Goal: Task Accomplishment & Management: Manage account settings

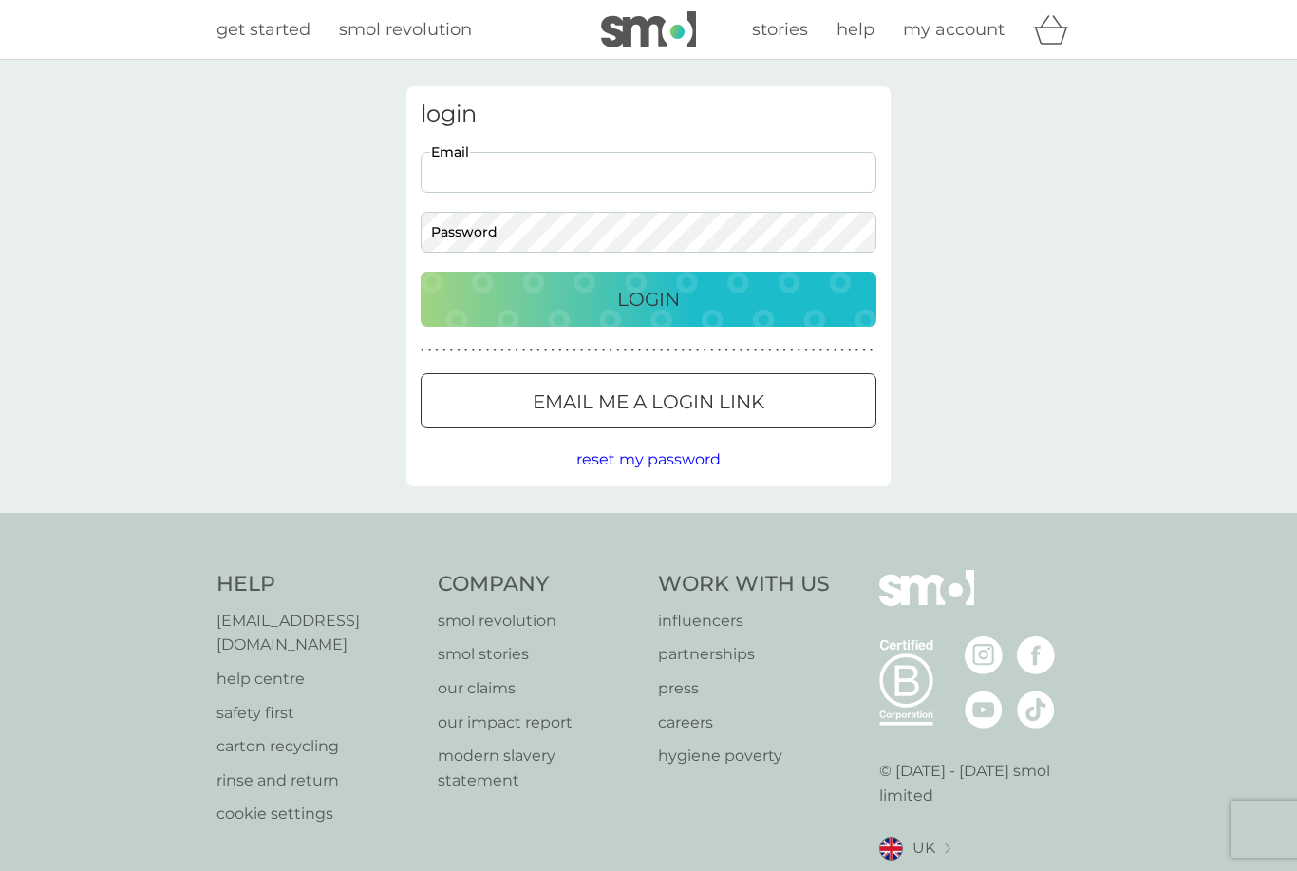
click at [517, 175] on input "Email" at bounding box center [649, 172] width 456 height 41
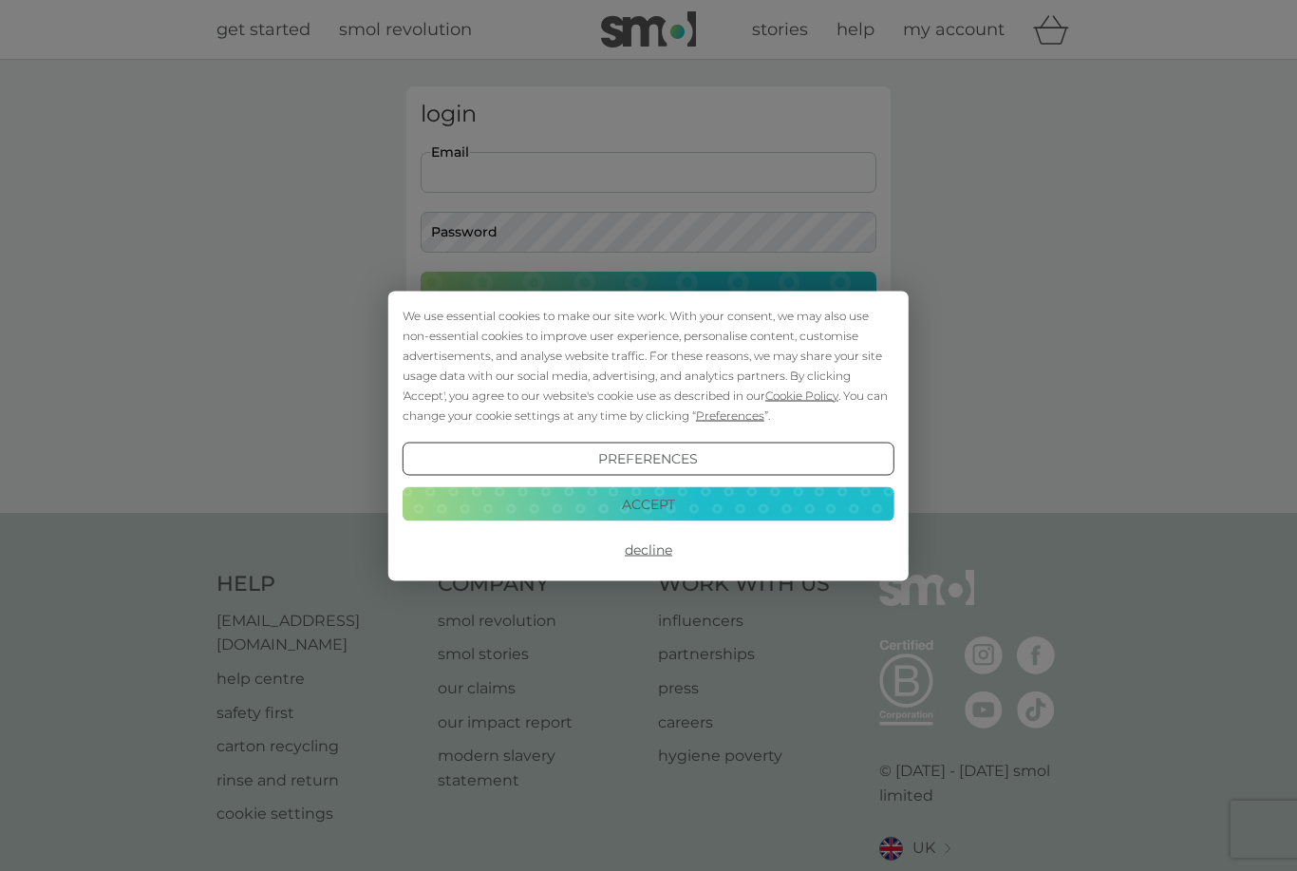
type input "[EMAIL_ADDRESS][DOMAIN_NAME]"
click at [649, 298] on button "Login" at bounding box center [649, 299] width 456 height 55
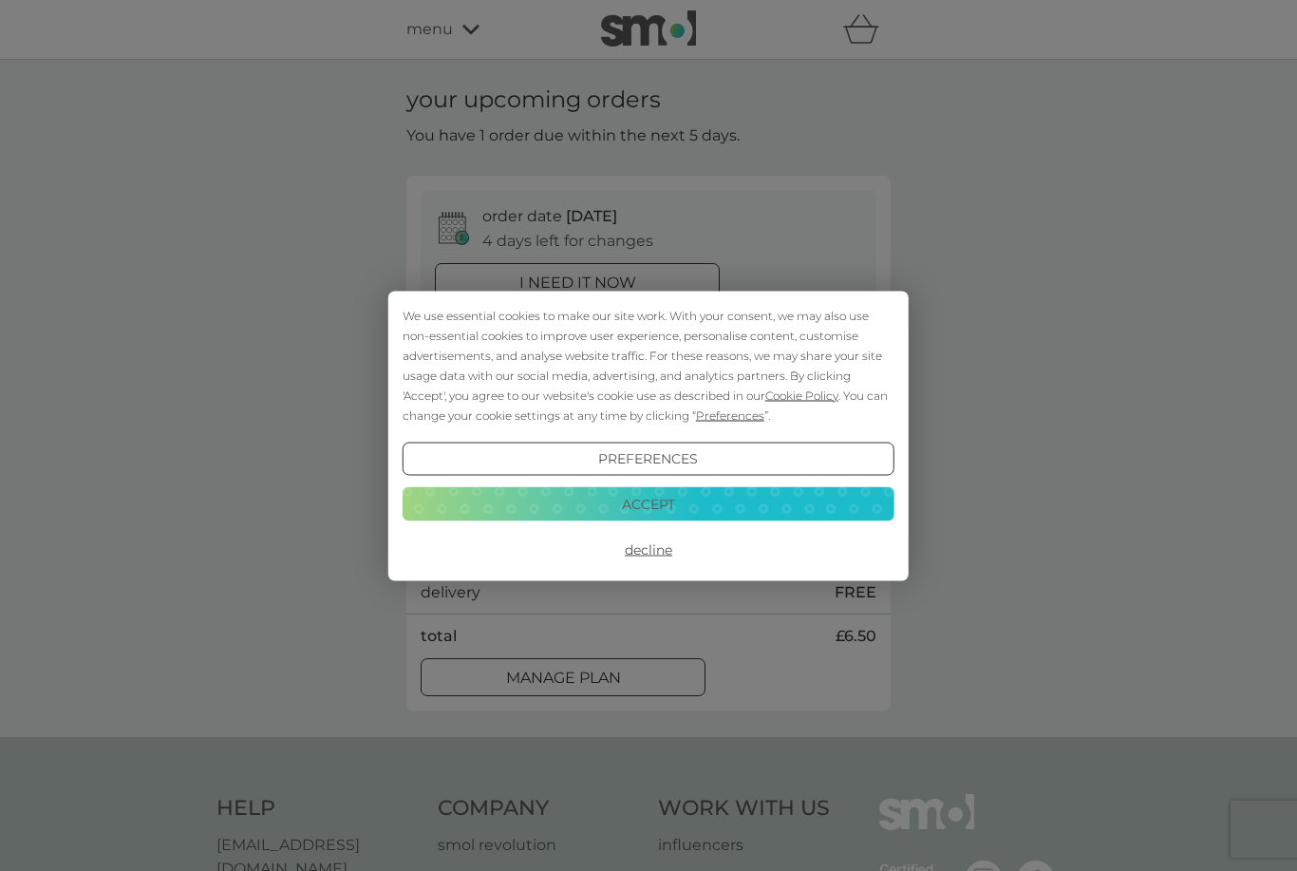
click at [590, 496] on button "Accept" at bounding box center [649, 504] width 492 height 34
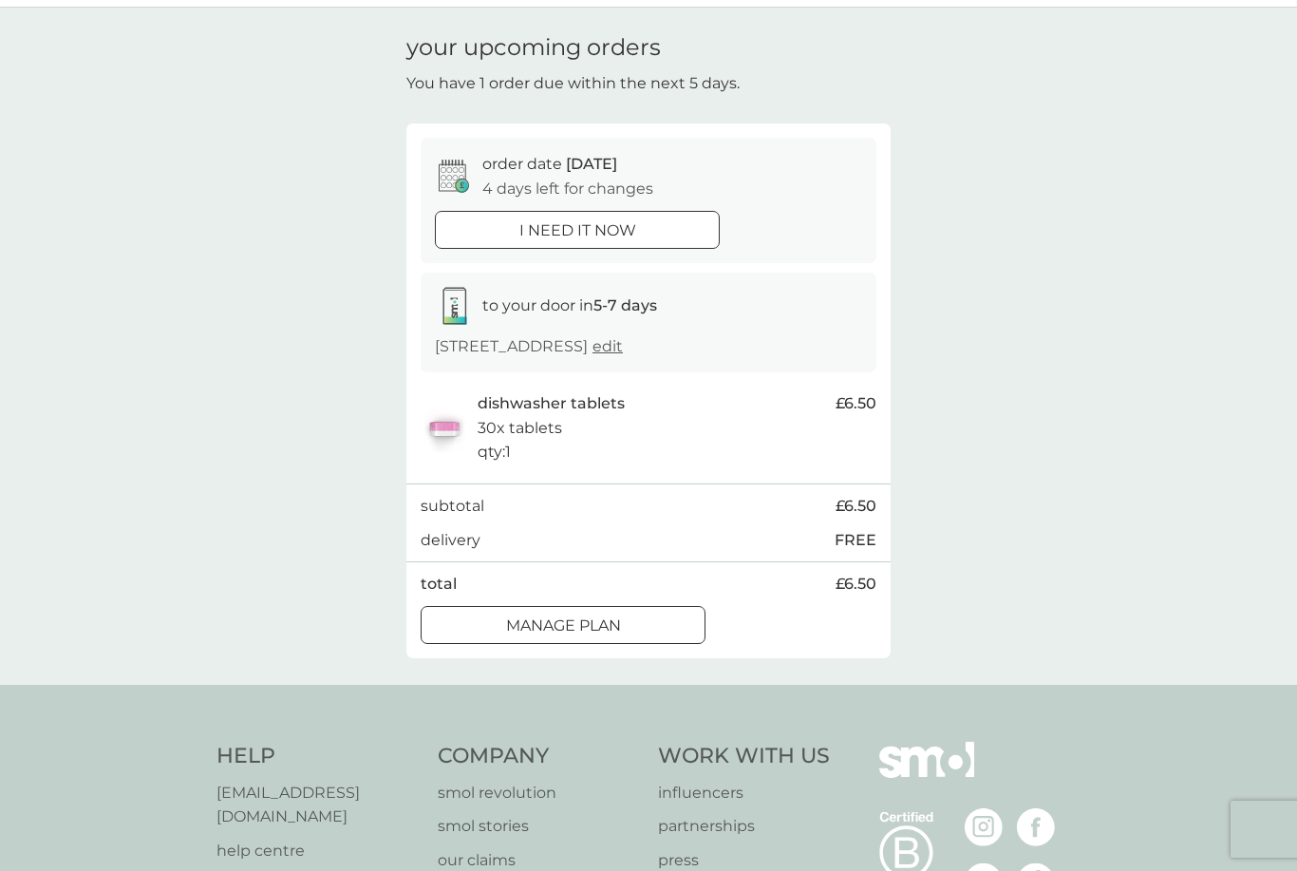
scroll to position [60, 0]
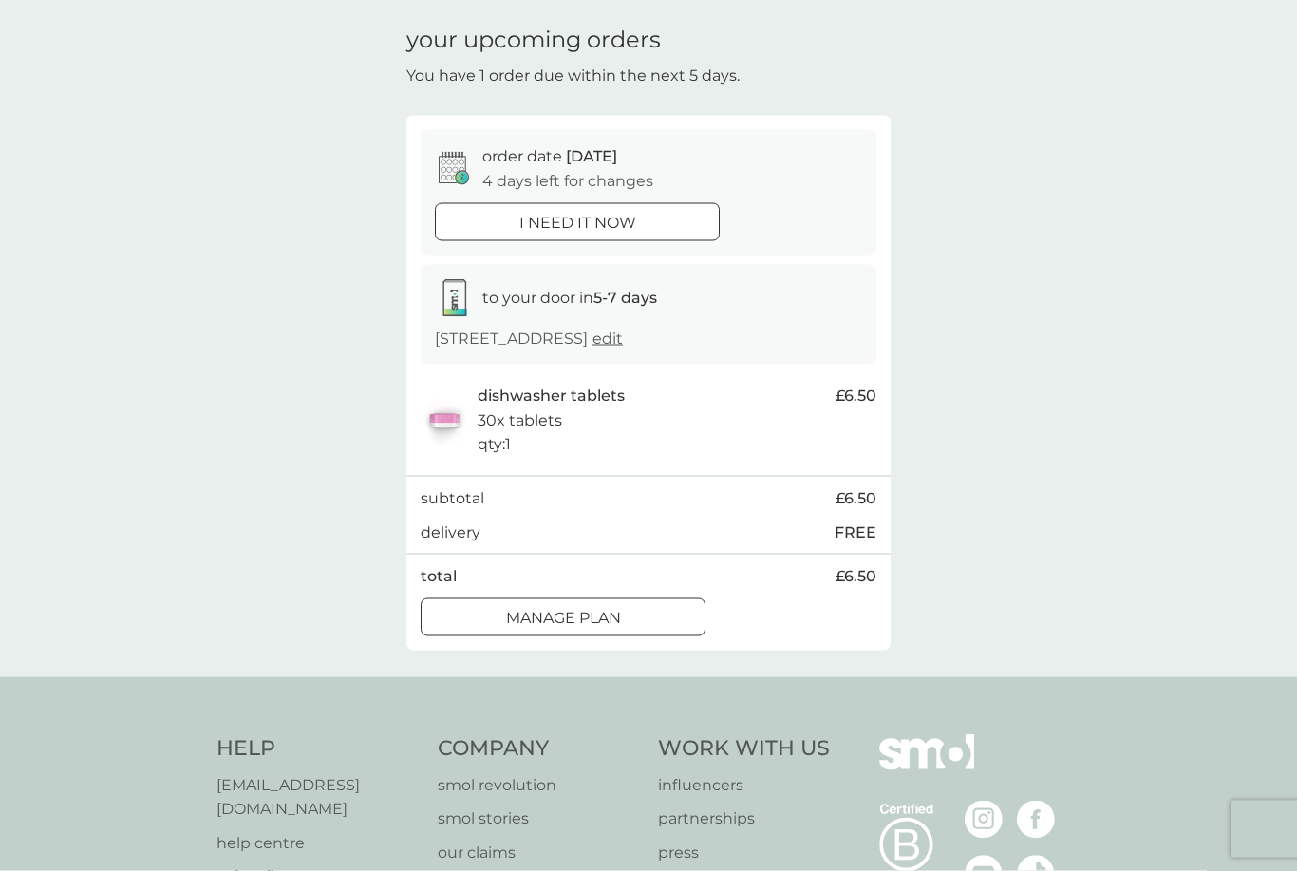
click at [526, 606] on p "Manage plan" at bounding box center [563, 618] width 115 height 25
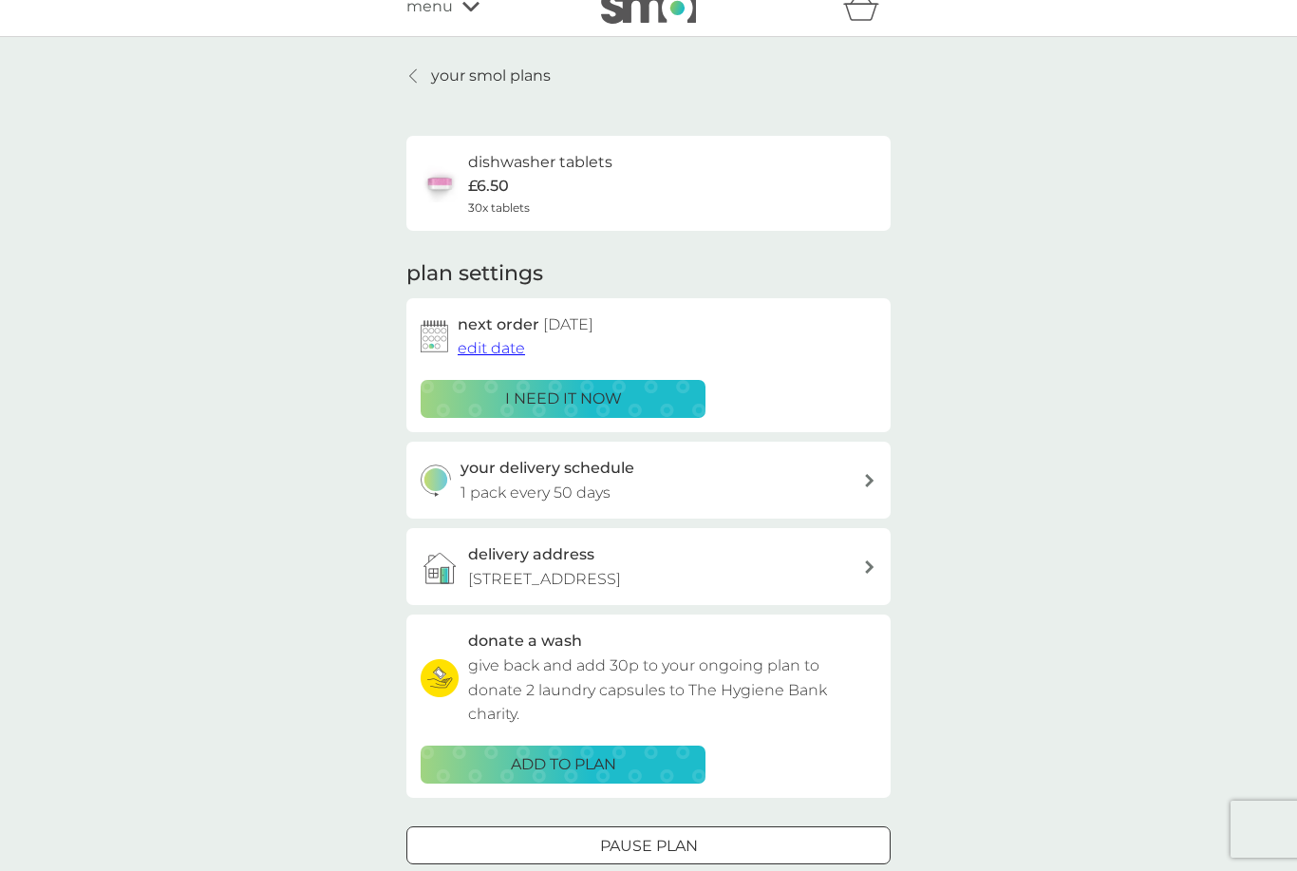
scroll to position [16, 0]
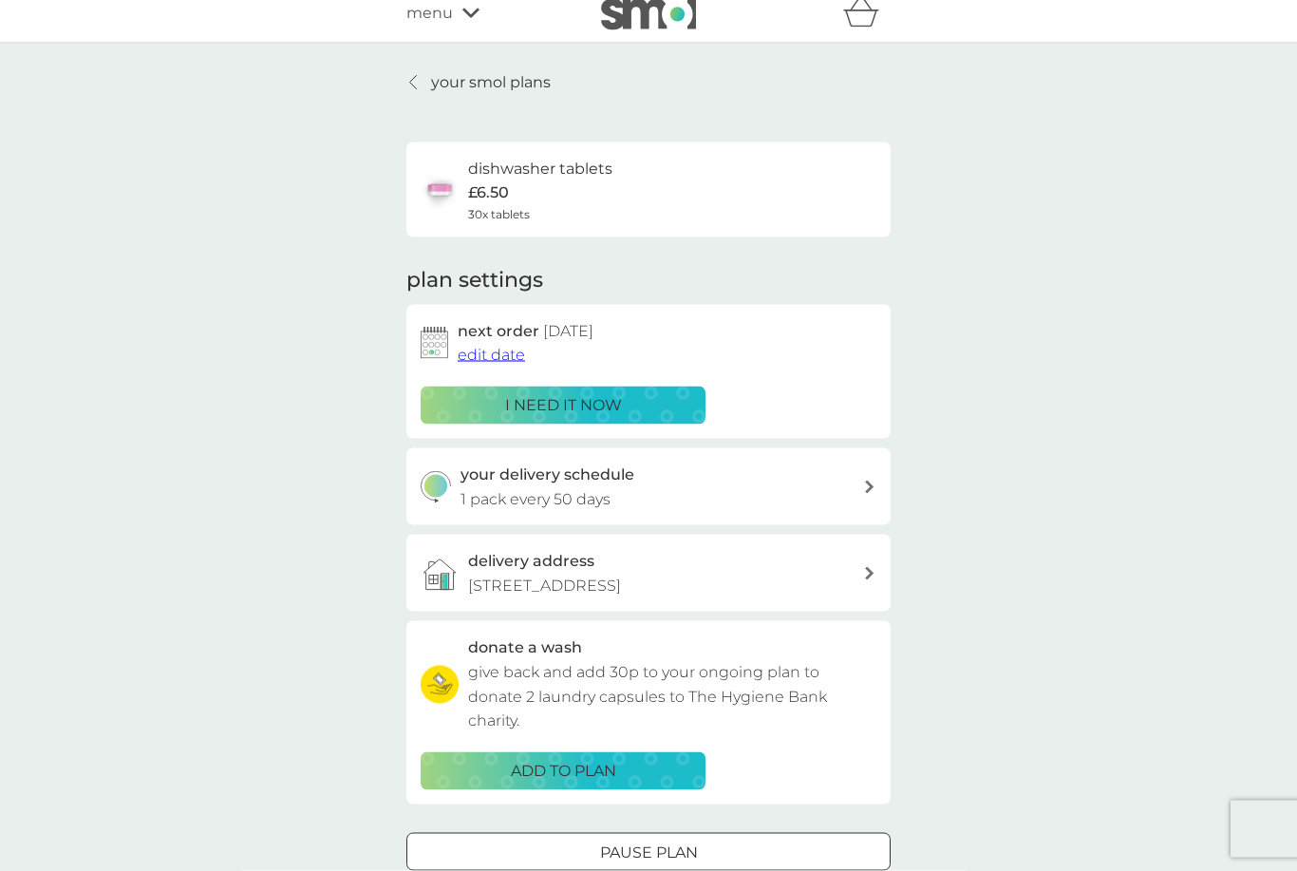
click at [505, 350] on span "edit date" at bounding box center [491, 355] width 67 height 18
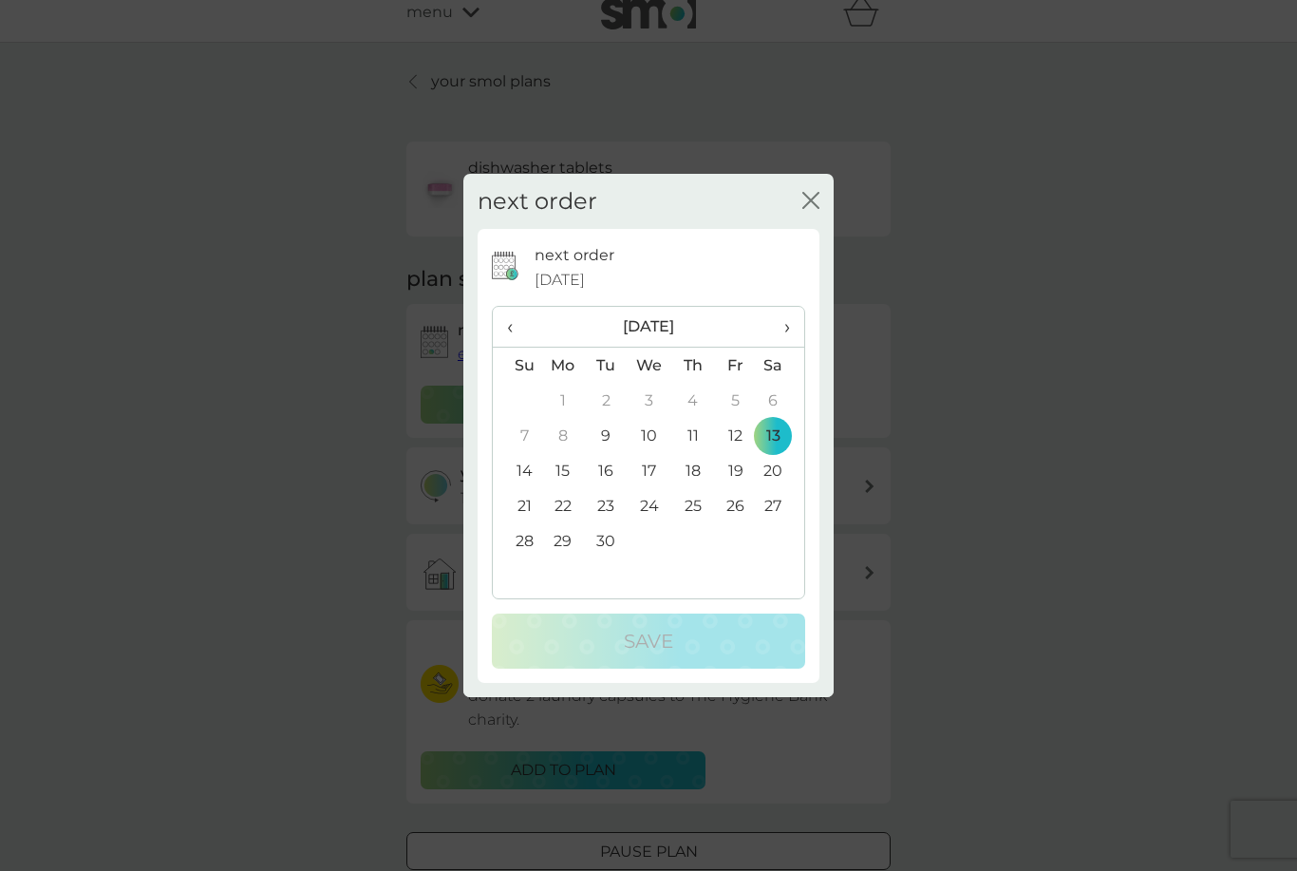
click at [785, 347] on span "›" at bounding box center [780, 327] width 19 height 40
click at [649, 488] on td "15" at bounding box center [650, 470] width 44 height 35
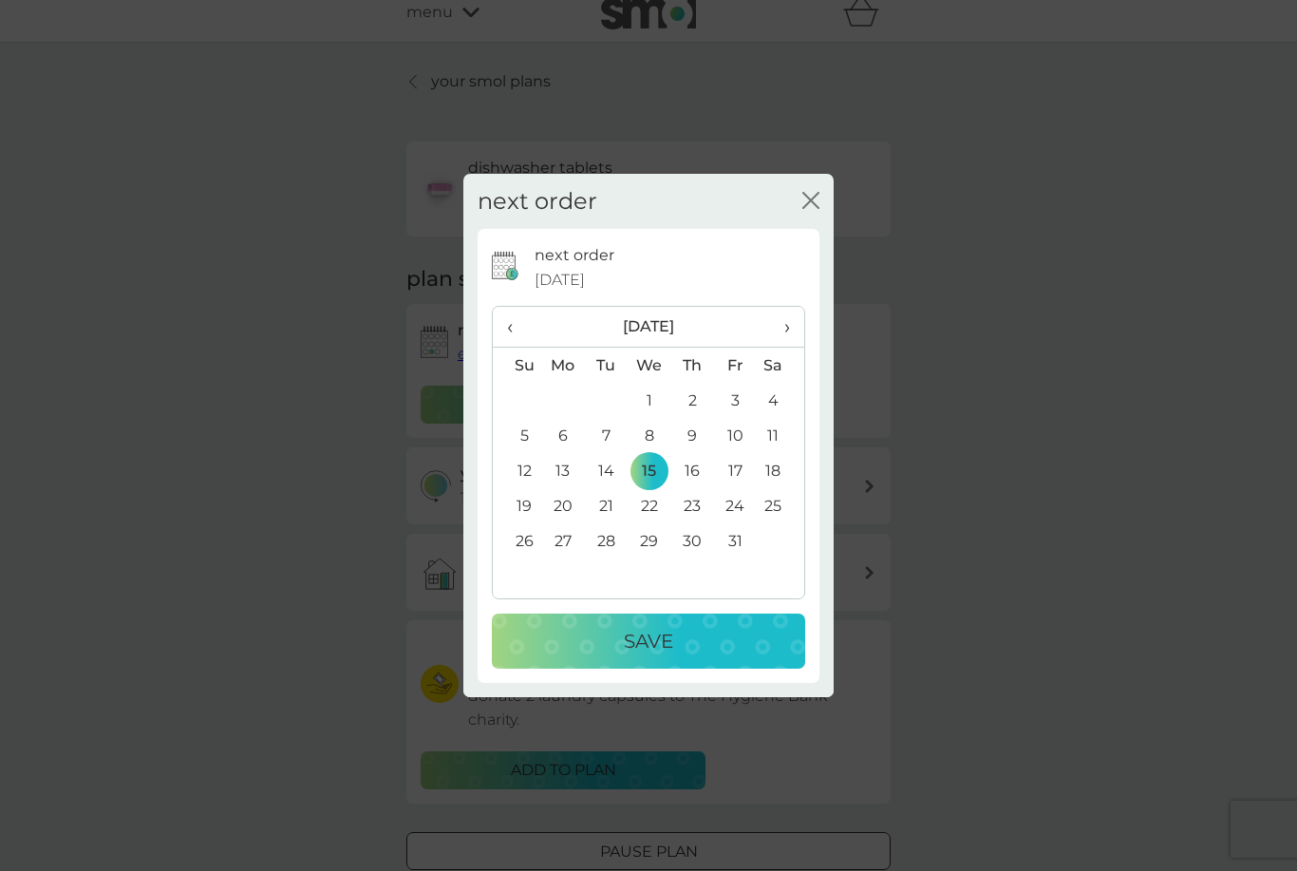
click at [629, 656] on p "Save" at bounding box center [648, 641] width 49 height 30
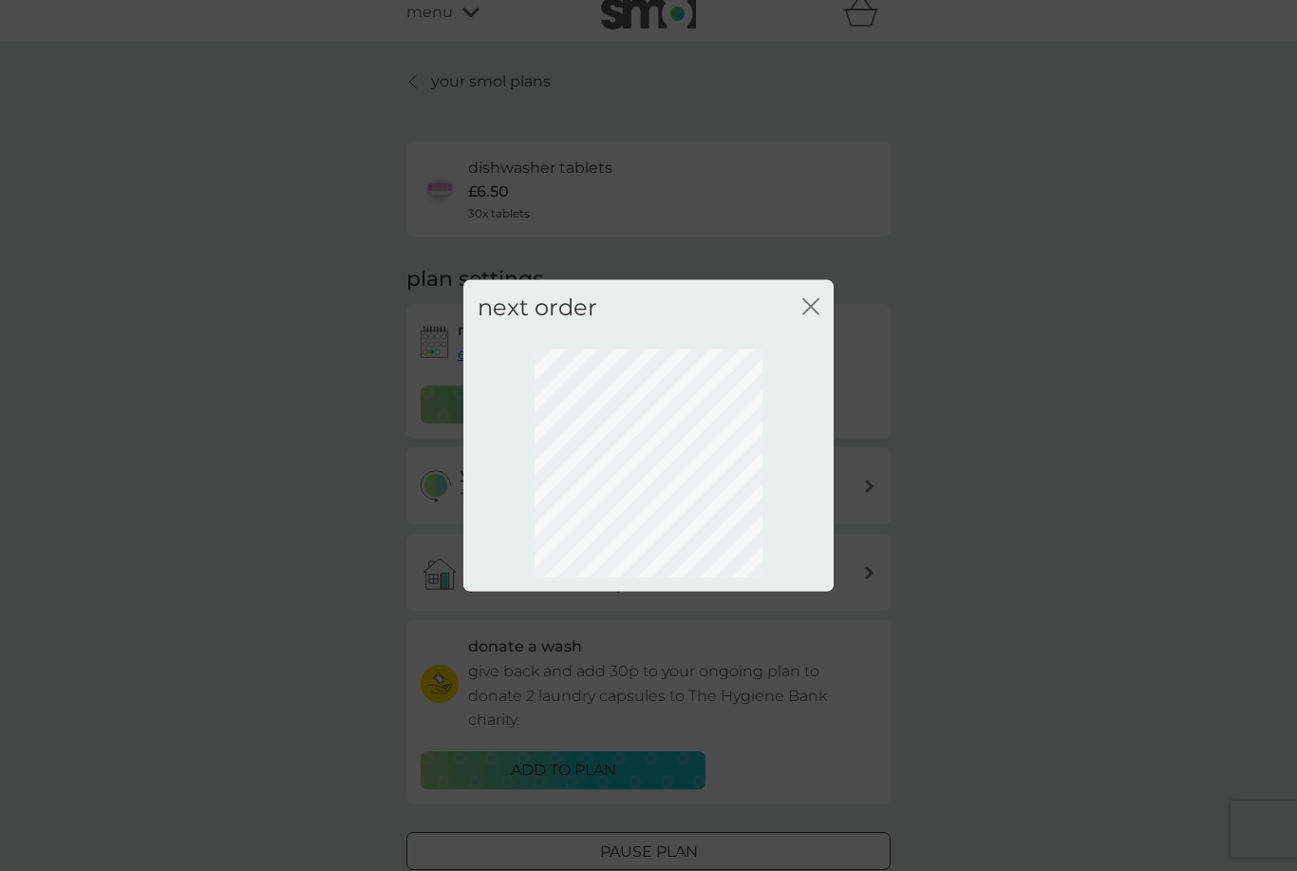
scroll to position [0, 0]
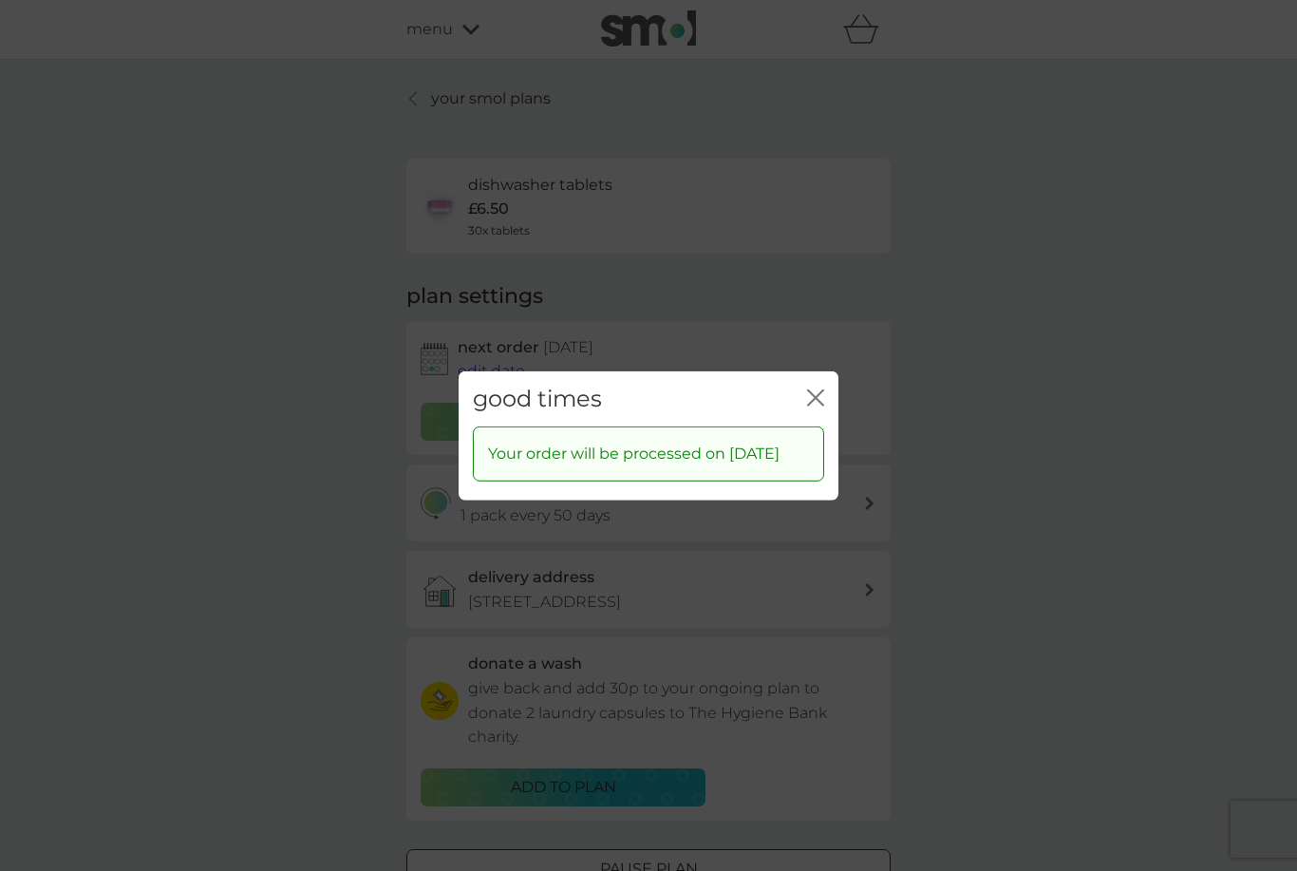
click at [813, 404] on icon "close" at bounding box center [812, 396] width 8 height 15
